Goal: Transaction & Acquisition: Purchase product/service

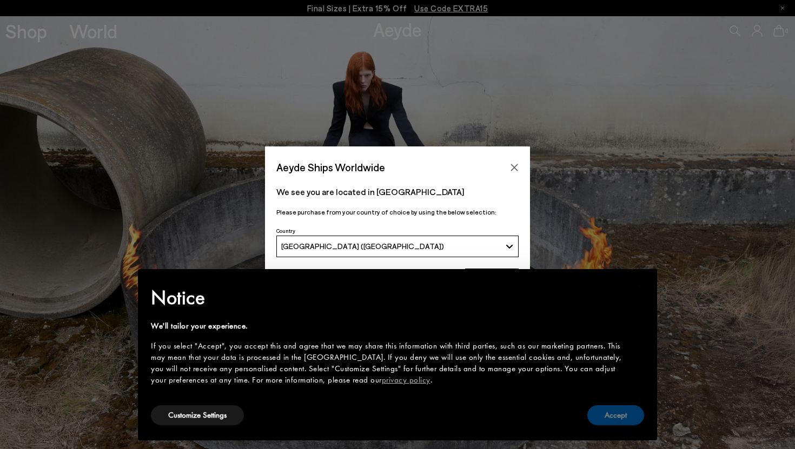
click at [624, 417] on button "Accept" at bounding box center [615, 415] width 57 height 20
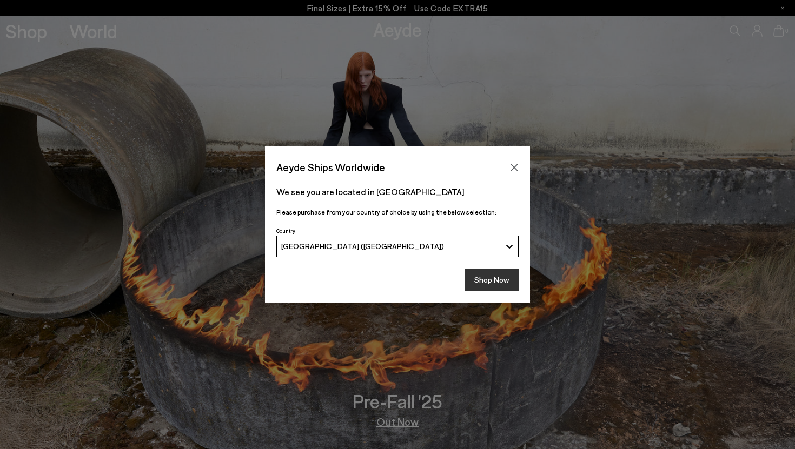
click at [512, 288] on button "Shop Now" at bounding box center [492, 280] width 54 height 23
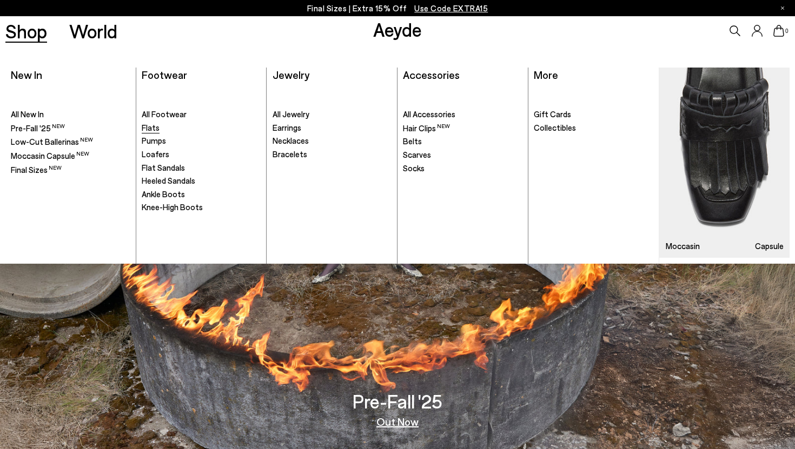
click at [157, 130] on span "Flats" at bounding box center [151, 128] width 18 height 10
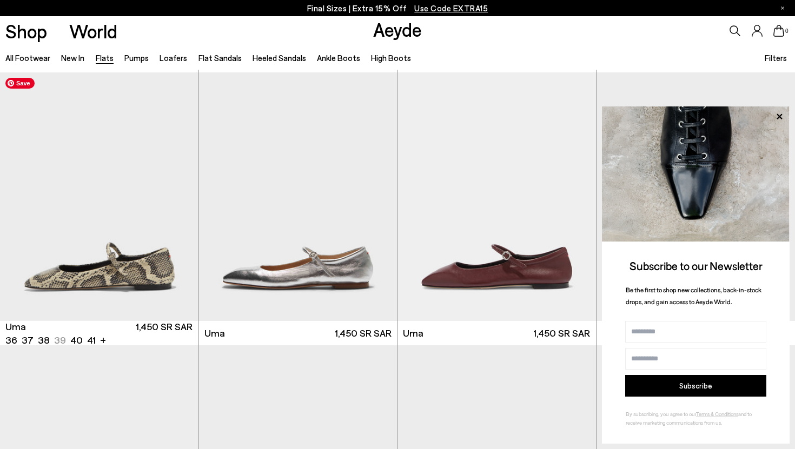
scroll to position [825, 0]
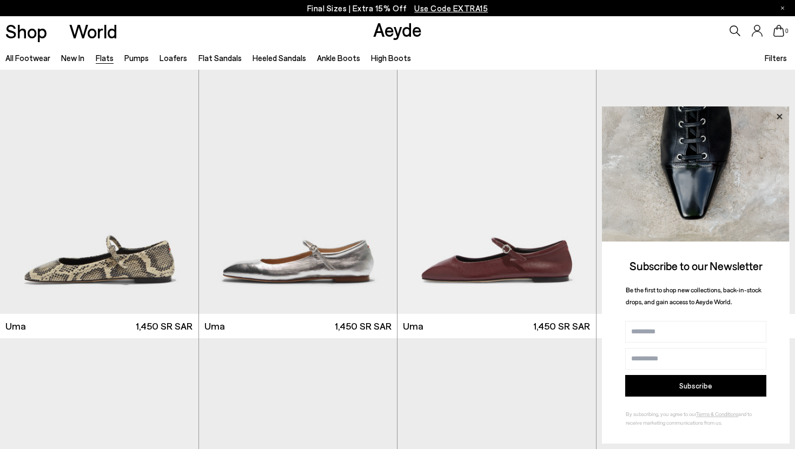
click at [781, 115] on icon at bounding box center [778, 116] width 5 height 5
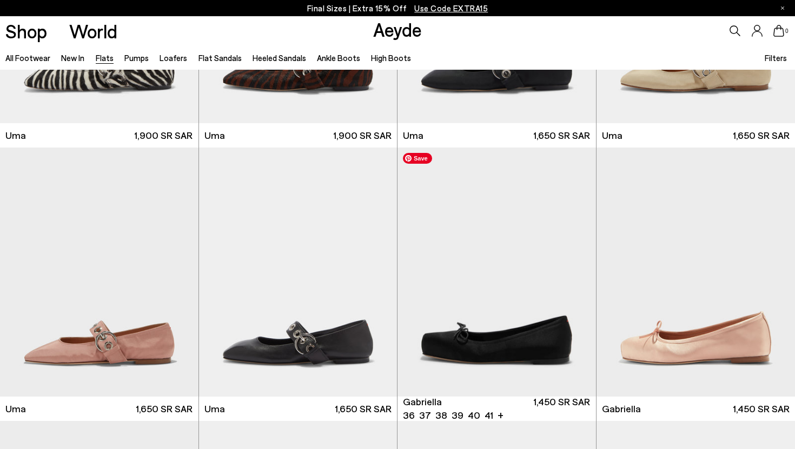
scroll to position [4299, 0]
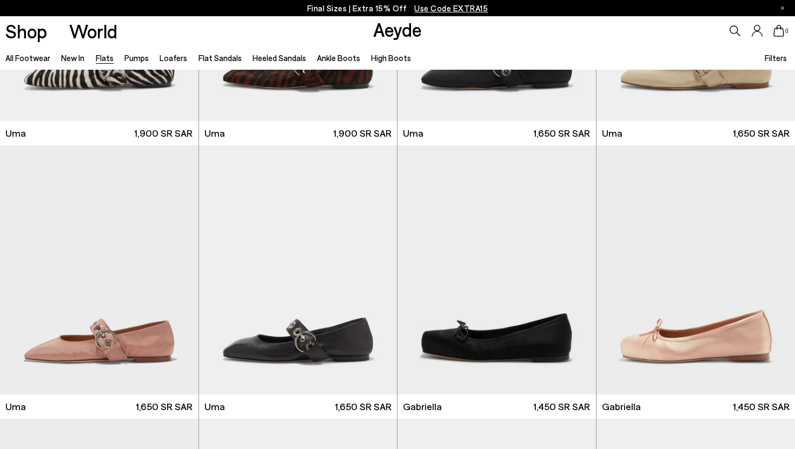
click at [733, 30] on icon at bounding box center [734, 30] width 11 height 11
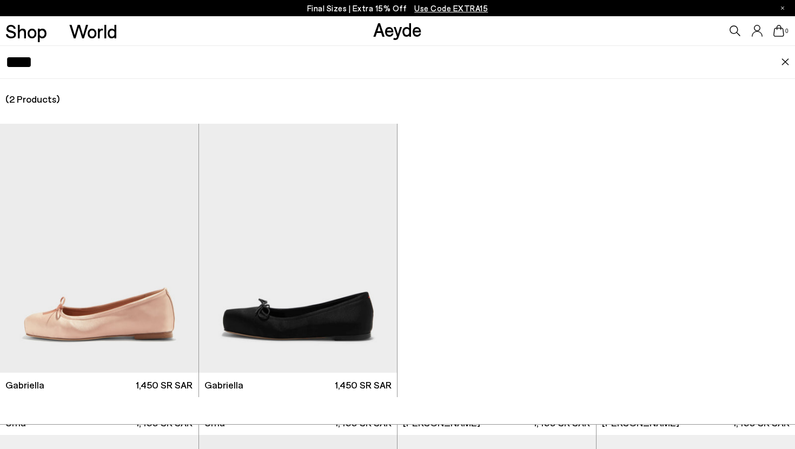
scroll to position [4549, 0]
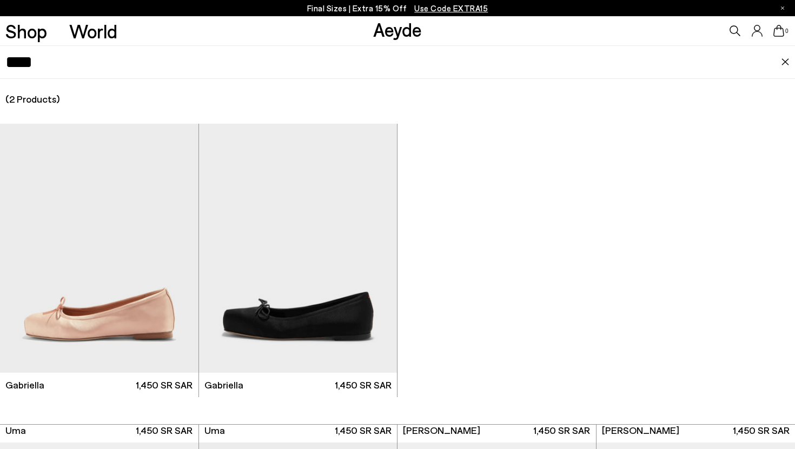
type input "****"
